Goal: Navigation & Orientation: Find specific page/section

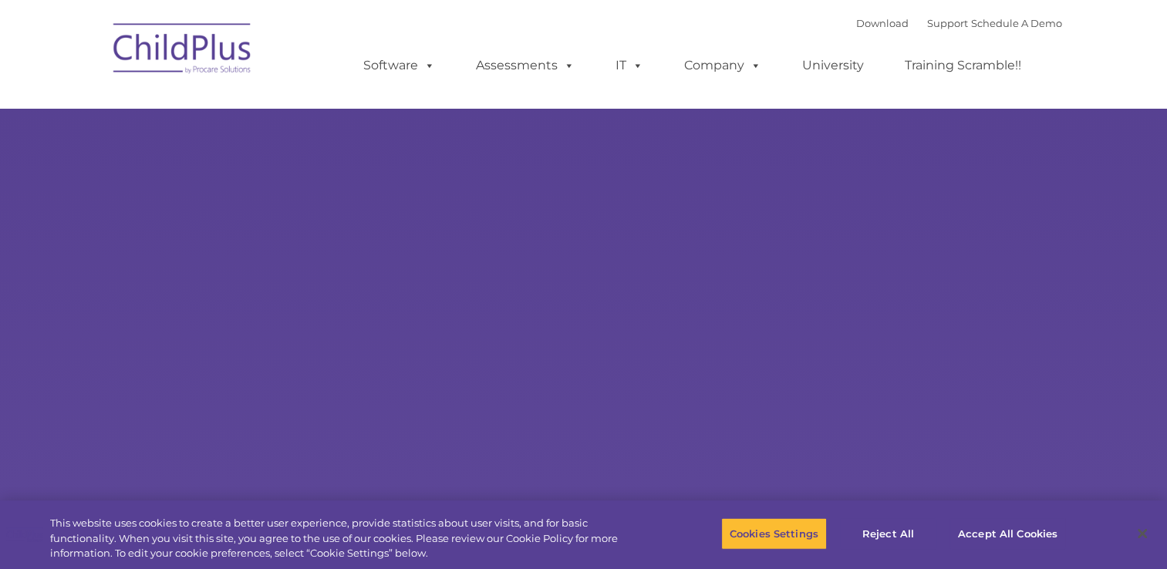
select select "MEDIUM"
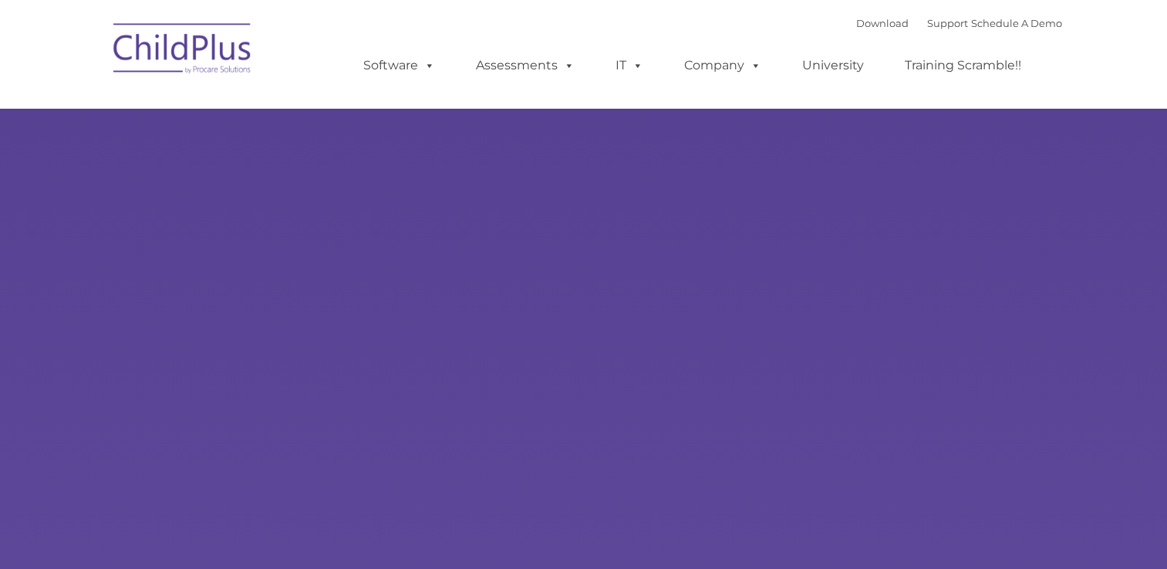
type input ""
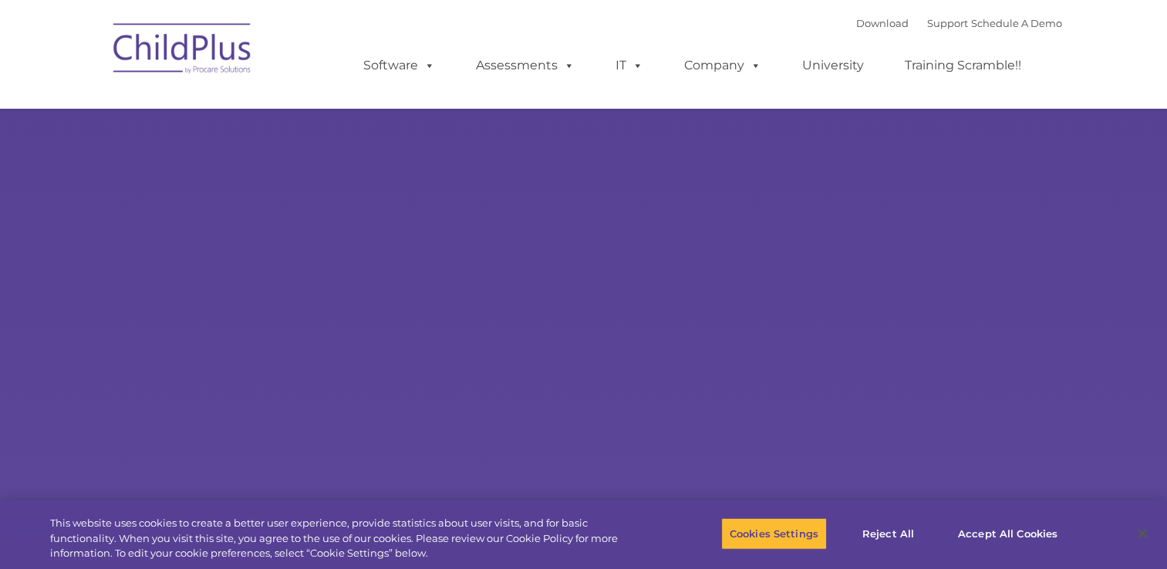
select select "MEDIUM"
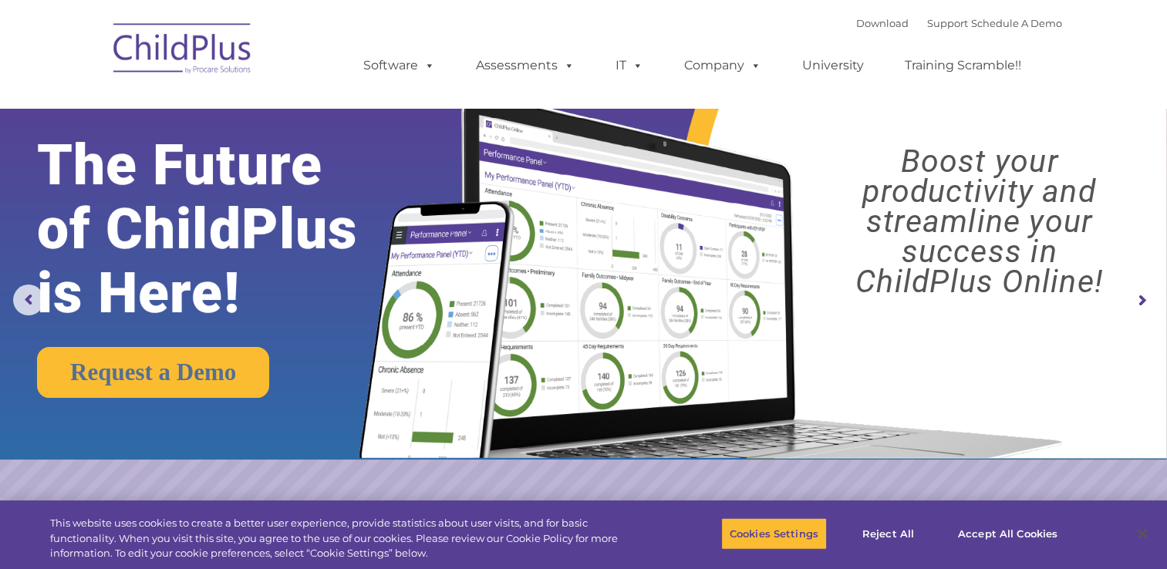
click at [1140, 301] on rs-arrow at bounding box center [1141, 300] width 31 height 31
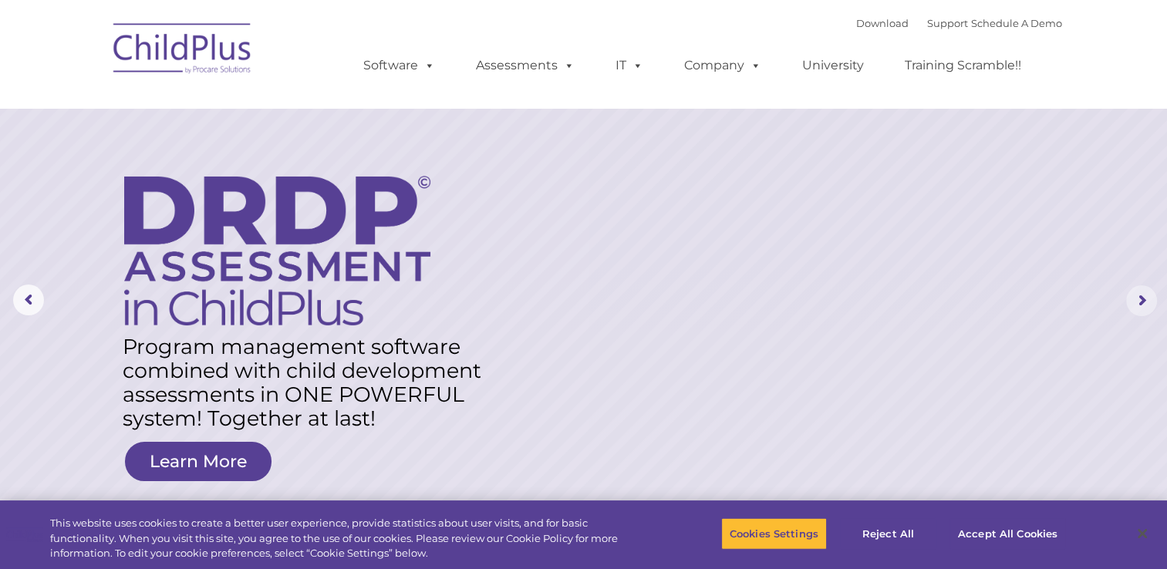
click at [1140, 301] on rs-arrow at bounding box center [1141, 300] width 31 height 31
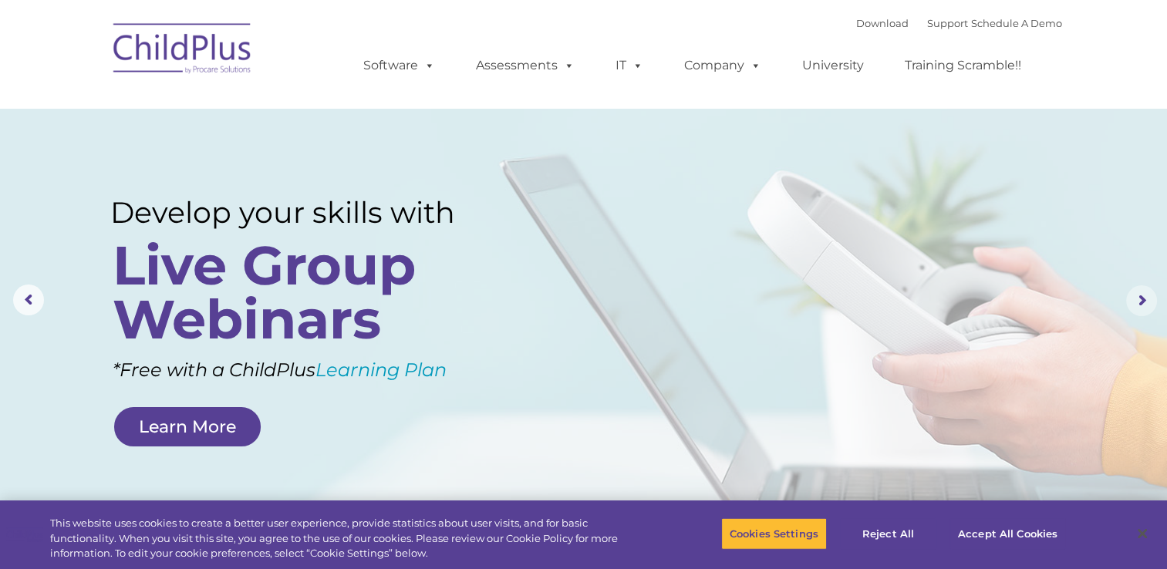
click at [1140, 301] on rs-arrow at bounding box center [1141, 300] width 31 height 31
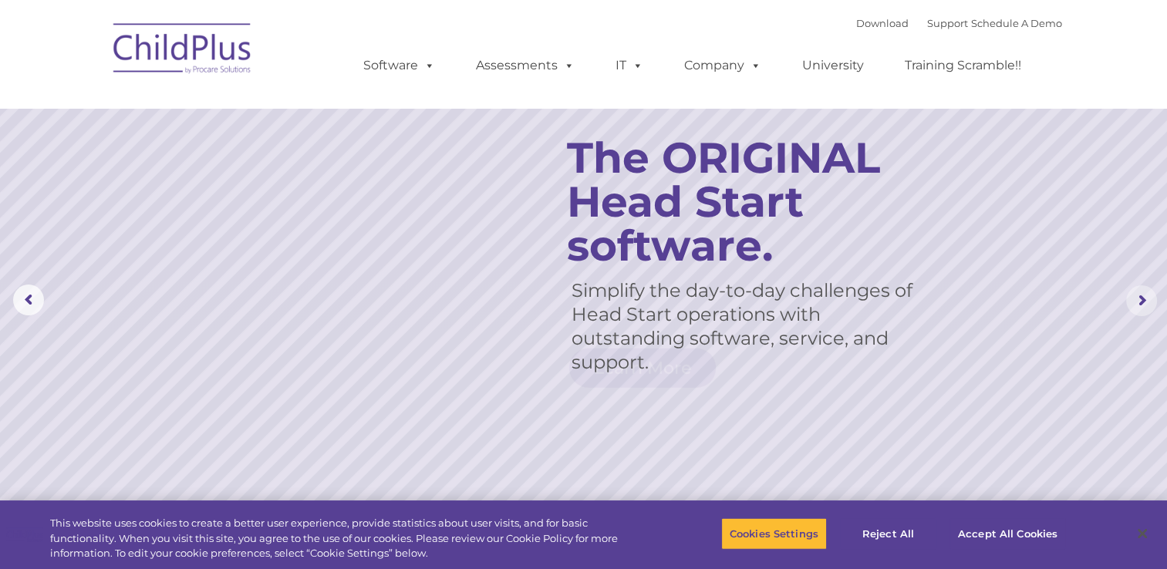
click at [1140, 301] on rs-arrow at bounding box center [1141, 300] width 31 height 31
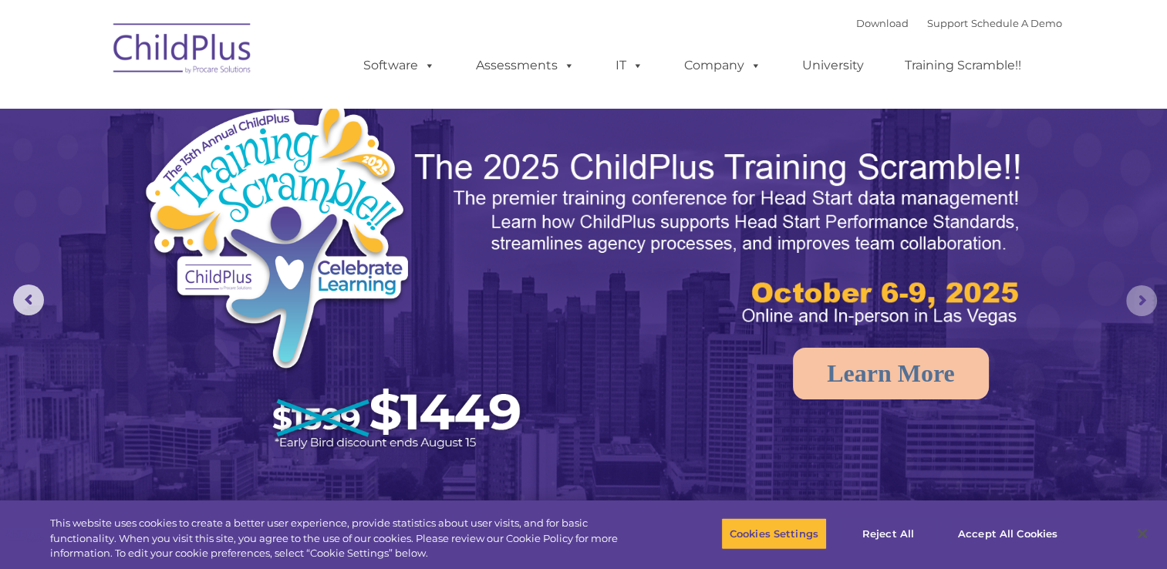
click at [1140, 301] on rs-arrow at bounding box center [1141, 300] width 31 height 31
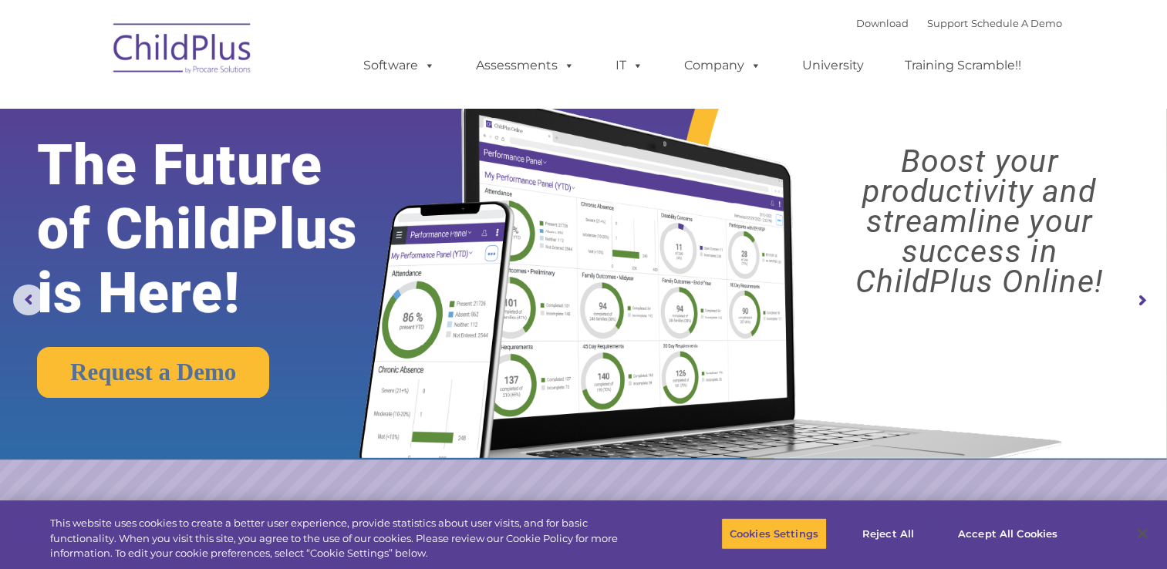
click at [1140, 301] on rs-arrow at bounding box center [1141, 300] width 31 height 31
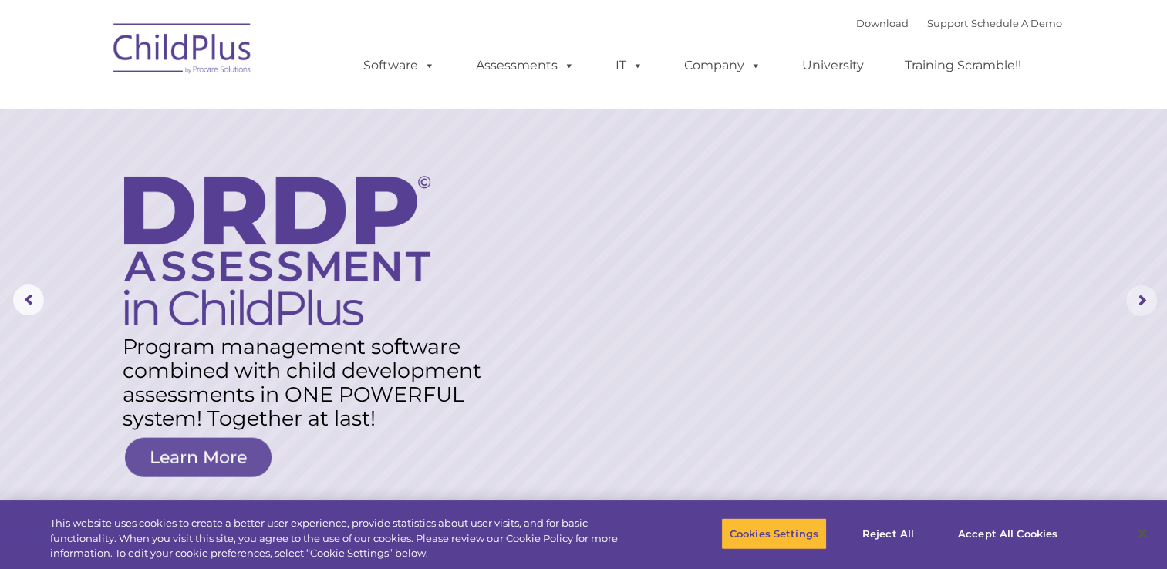
click at [1140, 301] on rs-arrow at bounding box center [1141, 300] width 31 height 31
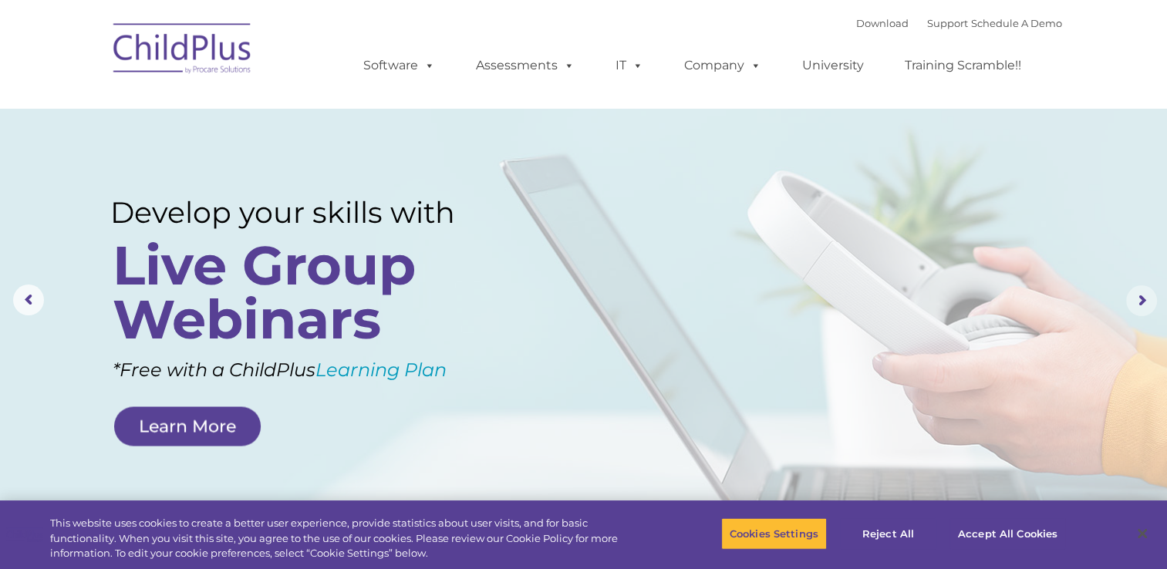
click at [1140, 301] on rs-arrow at bounding box center [1141, 300] width 31 height 31
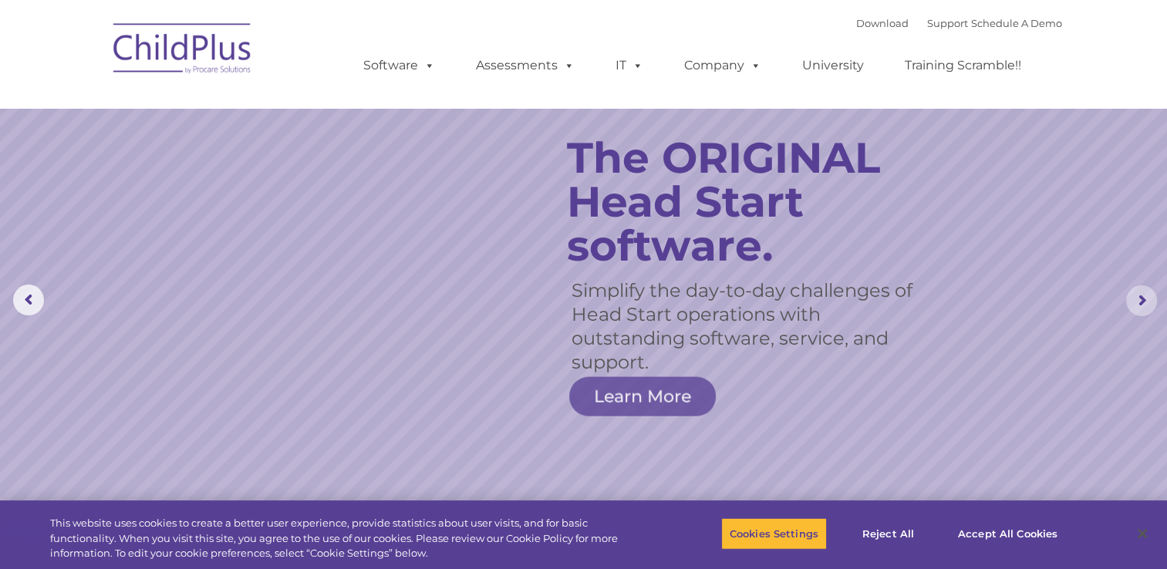
click at [1140, 301] on rs-arrow at bounding box center [1141, 300] width 31 height 31
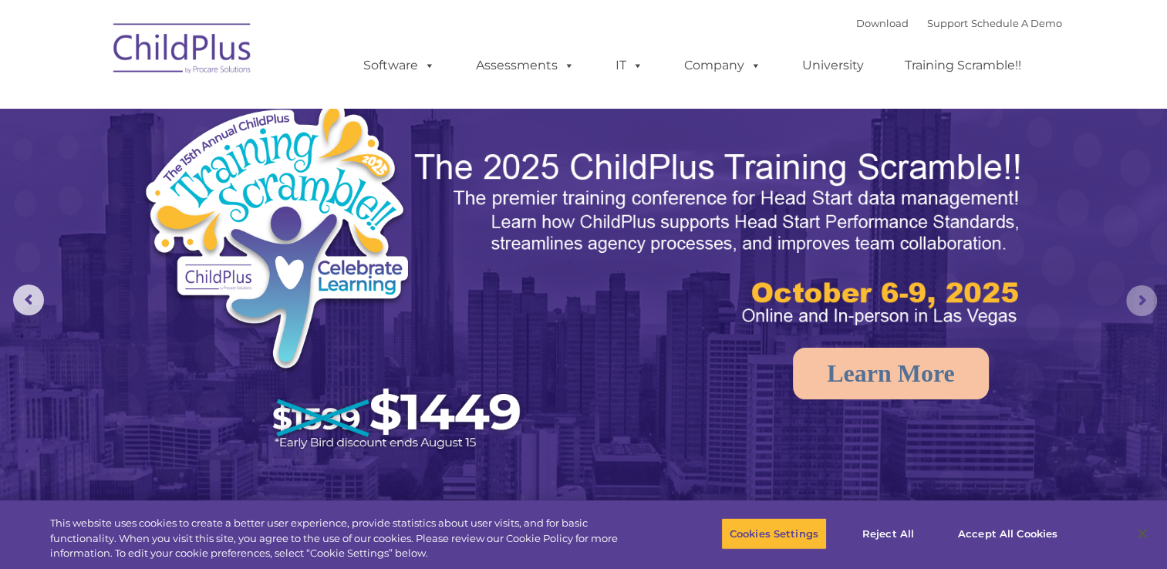
click at [1140, 301] on rs-arrow at bounding box center [1141, 300] width 31 height 31
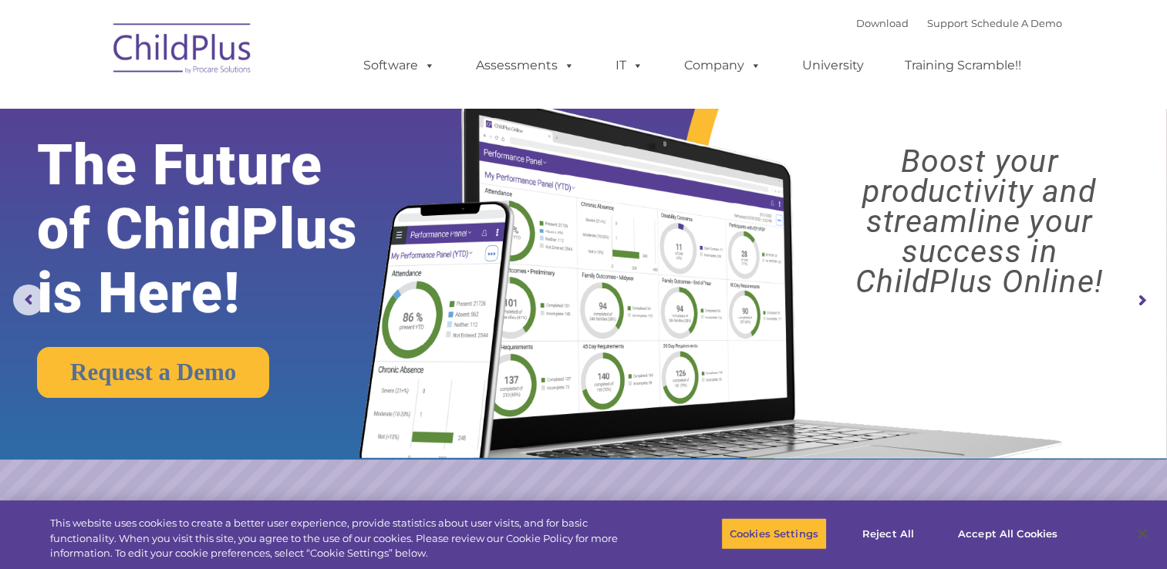
click at [1140, 301] on rs-arrow at bounding box center [1141, 300] width 31 height 31
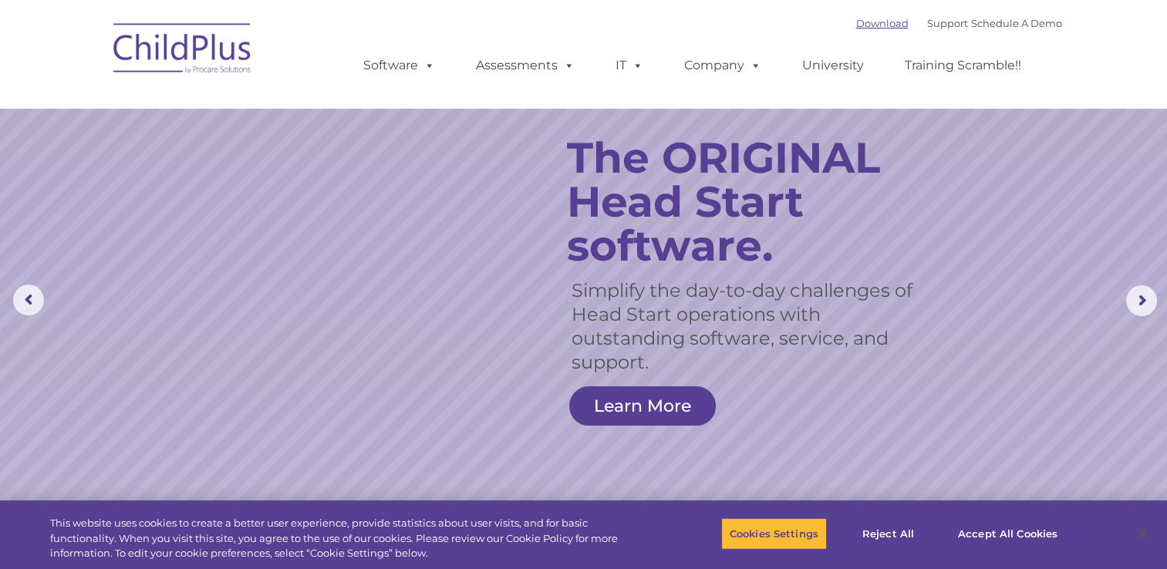
click at [863, 25] on link "Download" at bounding box center [882, 23] width 52 height 12
